Goal: Task Accomplishment & Management: Use online tool/utility

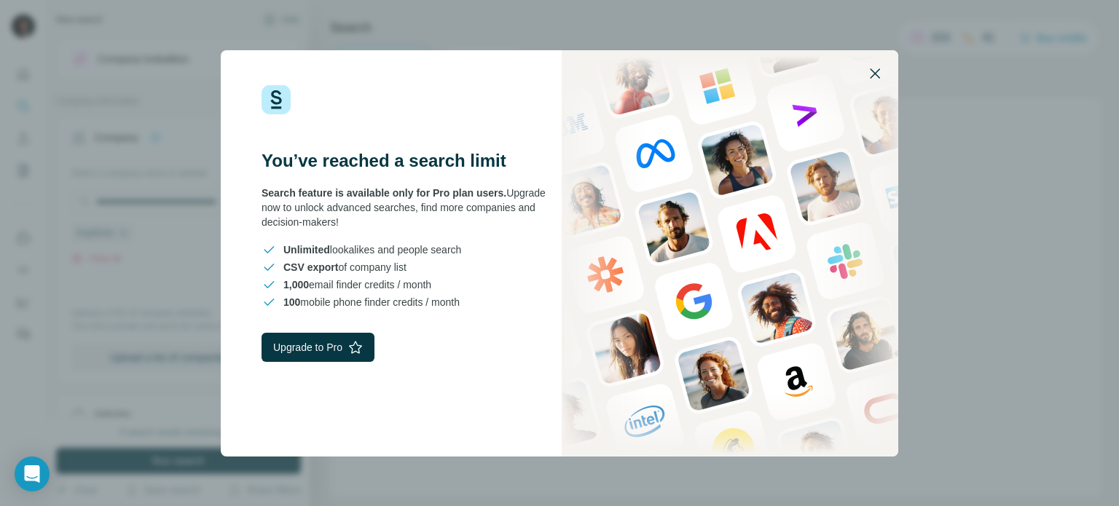
click at [880, 68] on icon "button" at bounding box center [874, 73] width 17 height 17
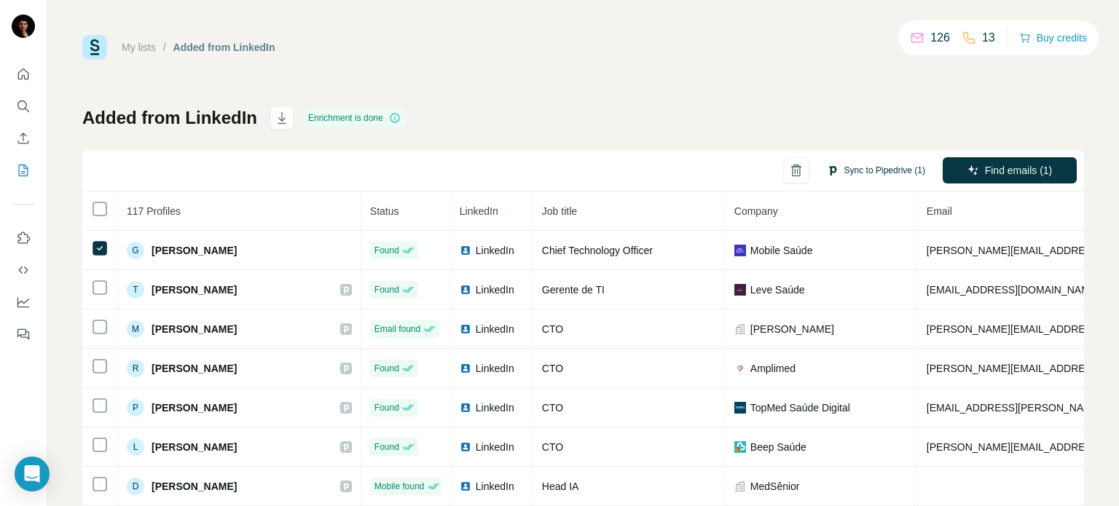
click at [880, 181] on button "Sync to Pipedrive (1)" at bounding box center [876, 171] width 119 height 22
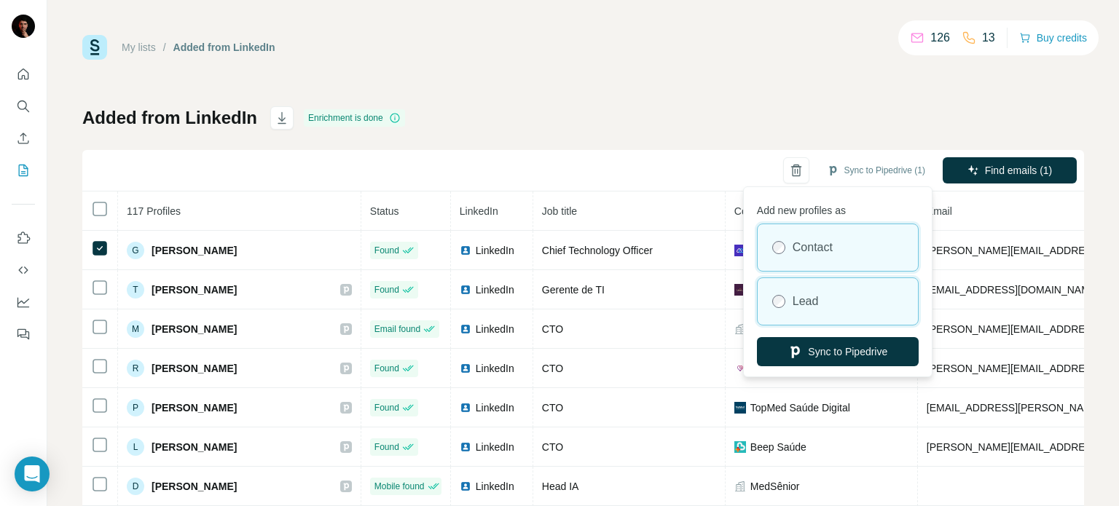
click at [830, 303] on div "Lead" at bounding box center [838, 301] width 160 height 47
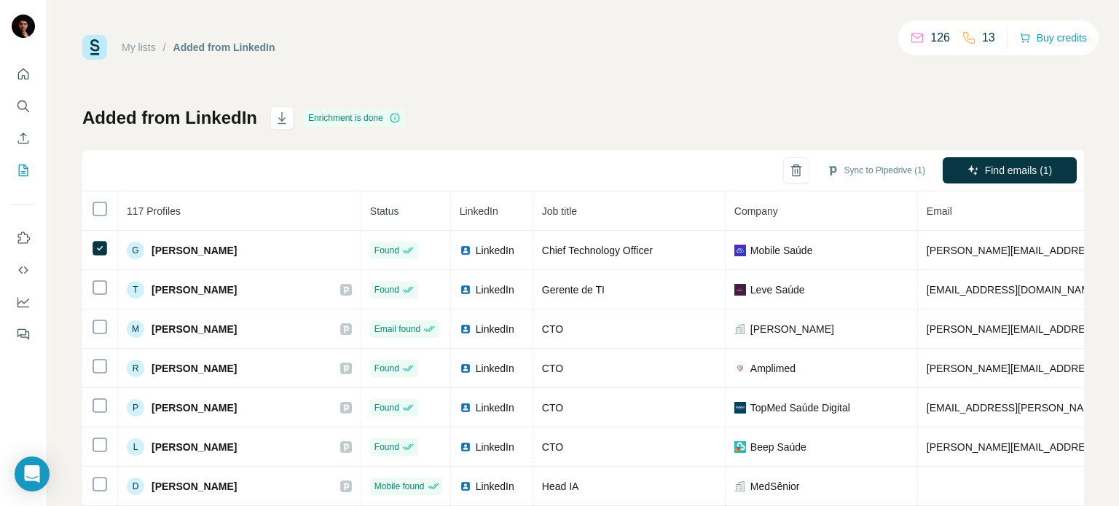
click at [622, 70] on div "My lists / Added from LinkedIn 126 13 Buy credits Added from LinkedIn Enrichmen…" at bounding box center [583, 305] width 1002 height 541
